Goal: Book appointment/travel/reservation

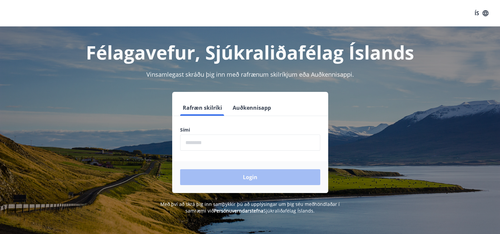
click at [249, 178] on div "Login" at bounding box center [250, 177] width 156 height 32
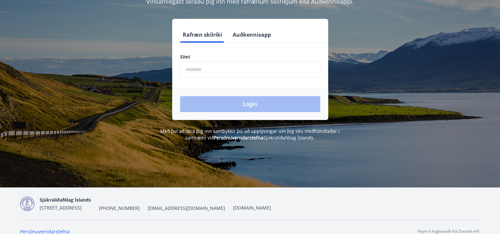
scroll to position [82, 0]
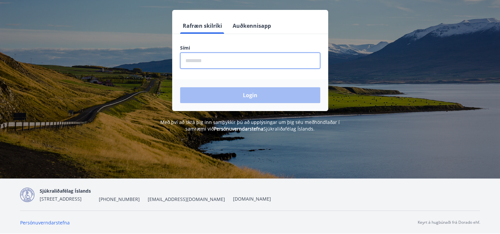
click at [200, 57] on input "phone" at bounding box center [250, 60] width 140 height 16
type input "********"
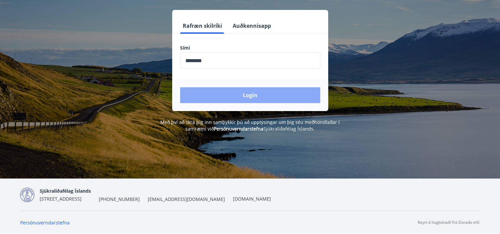
click at [247, 95] on button "Login" at bounding box center [250, 95] width 140 height 16
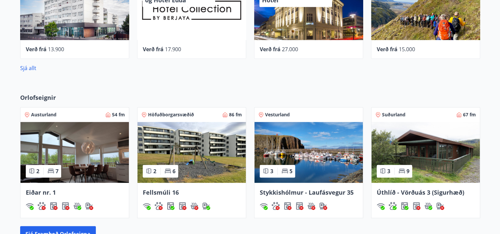
scroll to position [429, 0]
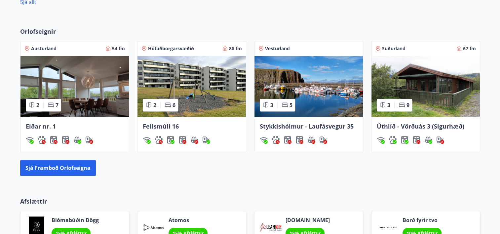
click at [295, 126] on span "Stykkishólmur - Laufásvegur 35" at bounding box center [307, 126] width 94 height 8
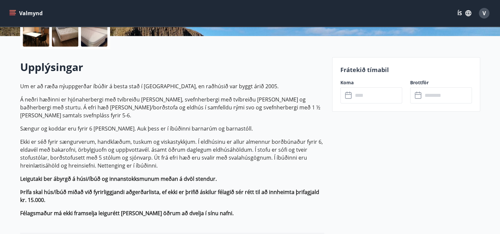
scroll to position [71, 0]
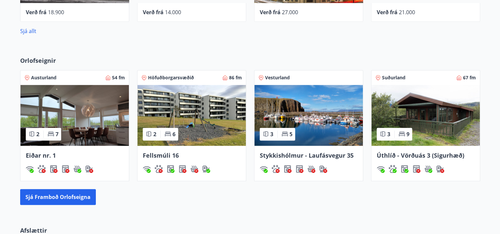
scroll to position [462, 0]
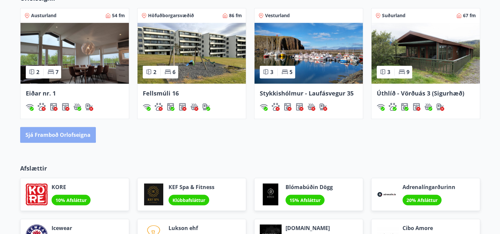
click at [42, 134] on button "Sjá framboð orlofseigna" at bounding box center [58, 135] width 76 height 16
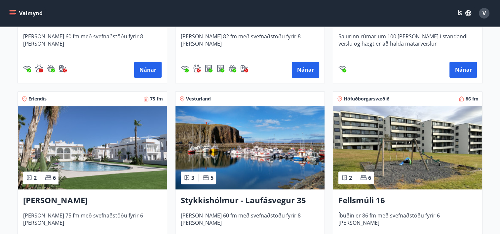
scroll to position [462, 0]
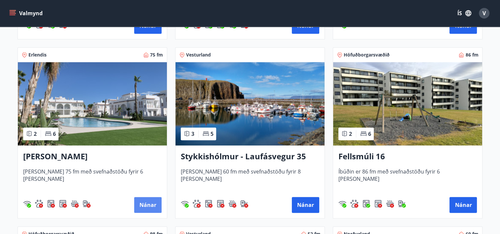
click at [145, 205] on button "Nánar" at bounding box center [147, 205] width 27 height 16
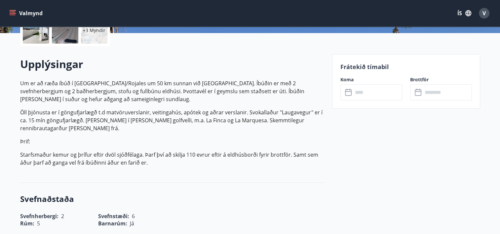
scroll to position [33, 0]
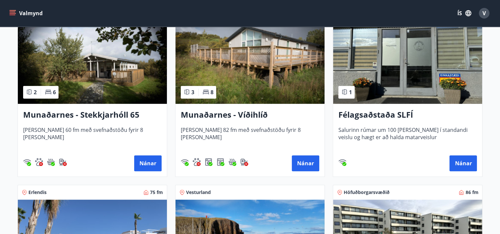
scroll to position [396, 0]
